Goal: Find specific page/section

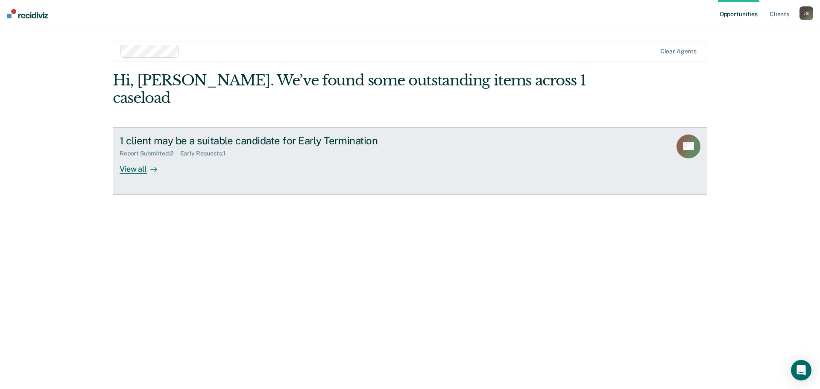
click at [137, 157] on div "View all" at bounding box center [144, 165] width 48 height 17
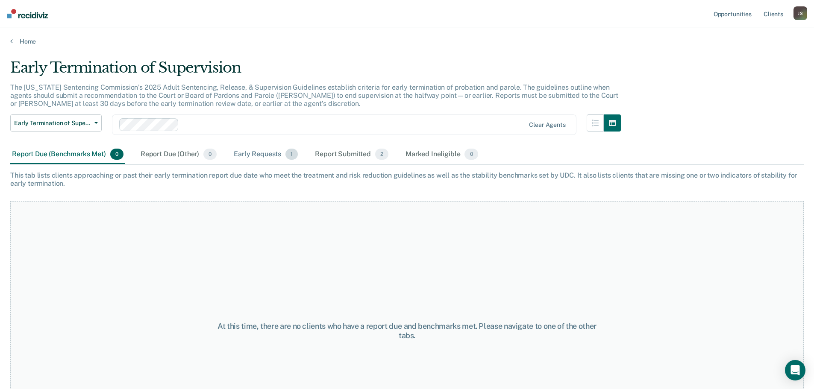
click at [247, 156] on div "Early Requests 1" at bounding box center [266, 154] width 68 height 19
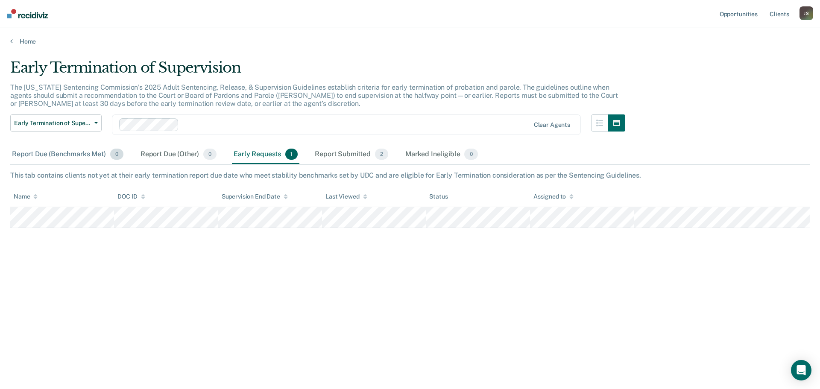
click at [84, 157] on div "Report Due (Benchmarks Met) 0" at bounding box center [67, 154] width 115 height 19
